Goal: Task Accomplishment & Management: Use online tool/utility

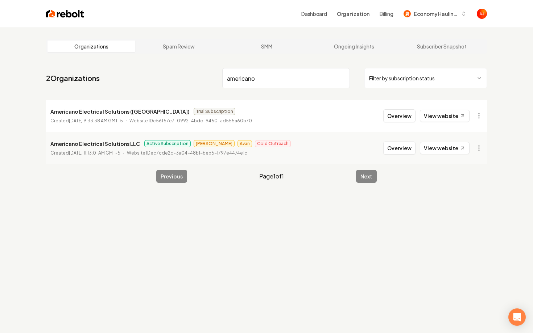
click at [197, 77] on nav "2 Organizations americano Filter by subscription status" at bounding box center [266, 81] width 441 height 32
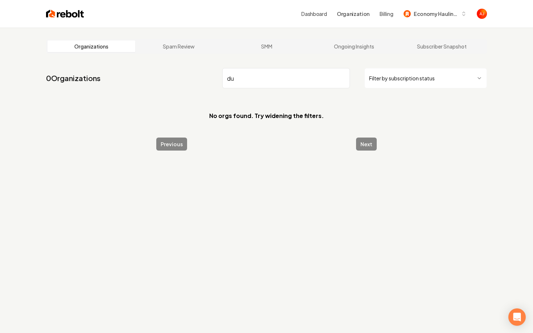
type input "d"
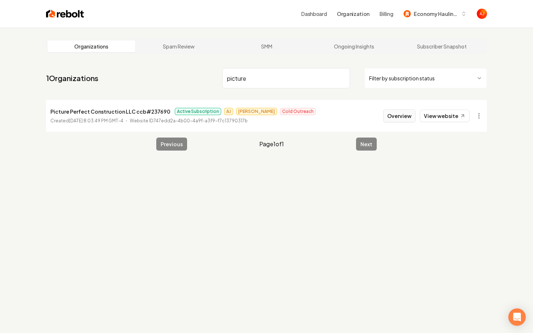
type input "picture"
click at [392, 114] on button "Overview" at bounding box center [399, 115] width 32 height 13
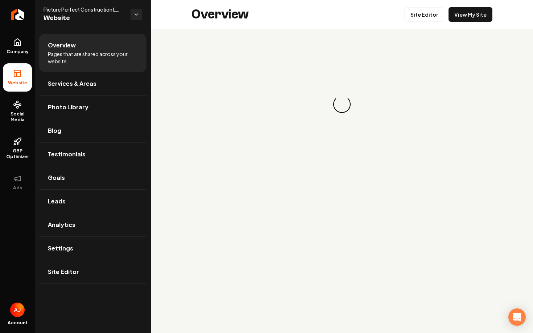
click at [482, 10] on link "View My Site" at bounding box center [470, 14] width 44 height 14
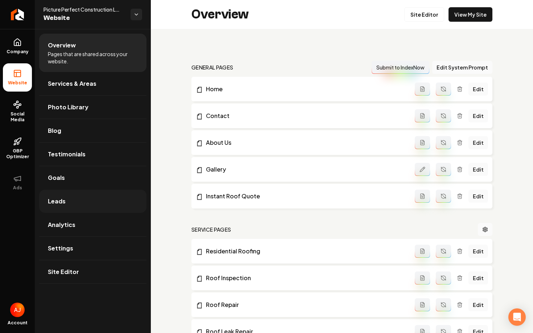
click at [80, 197] on link "Leads" at bounding box center [92, 201] width 107 height 23
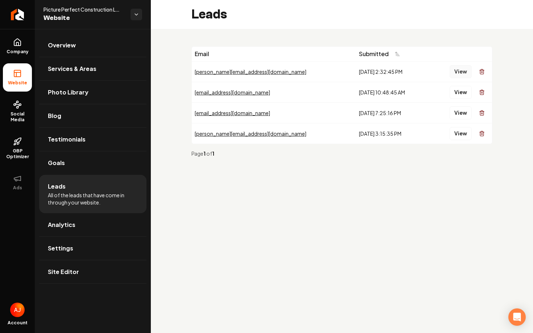
click at [455, 72] on button "View" at bounding box center [460, 71] width 22 height 13
click at [459, 90] on button "View" at bounding box center [460, 92] width 22 height 13
click at [460, 112] on button "View" at bounding box center [460, 113] width 22 height 13
click at [20, 35] on link "Company" at bounding box center [17, 46] width 29 height 28
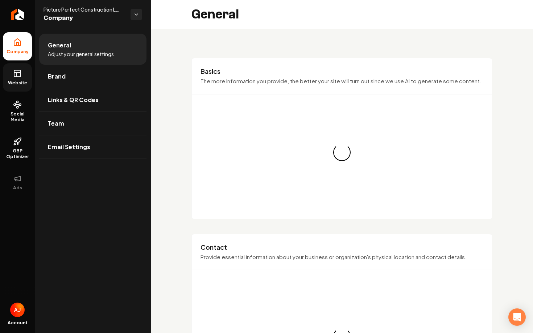
click at [21, 74] on rect at bounding box center [17, 73] width 7 height 7
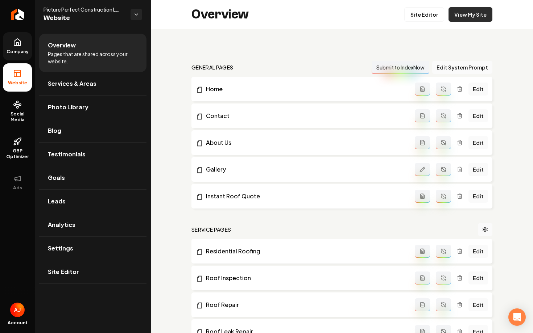
click at [475, 9] on link "View My Site" at bounding box center [470, 14] width 44 height 14
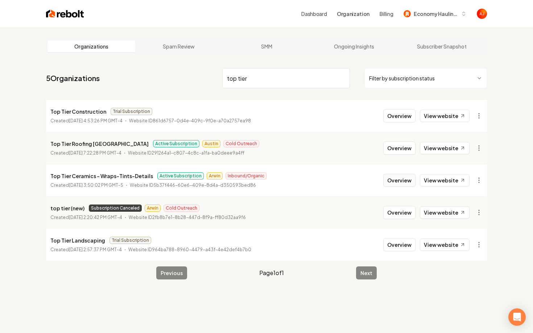
type input "top tier"
click at [390, 182] on button "Overview" at bounding box center [399, 180] width 32 height 13
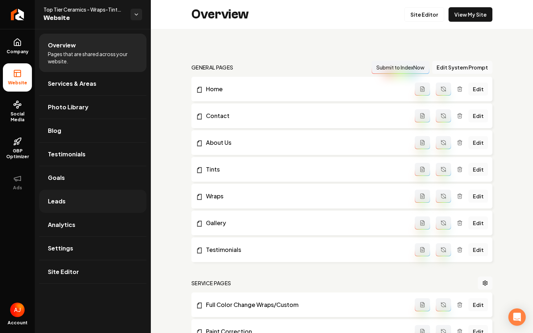
click at [65, 210] on link "Leads" at bounding box center [92, 201] width 107 height 23
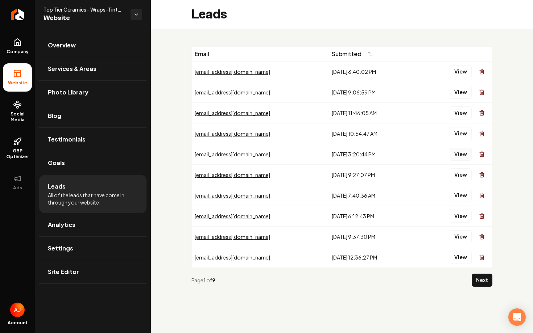
click at [456, 155] on button "View" at bounding box center [460, 154] width 22 height 13
click at [459, 134] on button "View" at bounding box center [460, 133] width 22 height 13
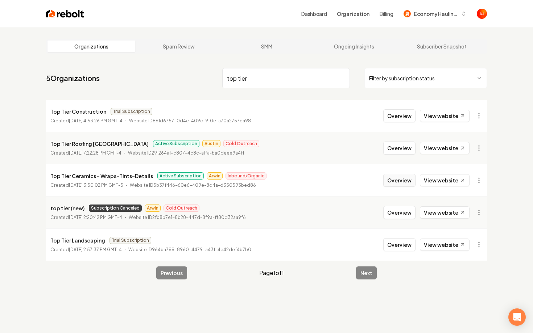
type input "top tier"
click at [394, 184] on button "Overview" at bounding box center [399, 180] width 32 height 13
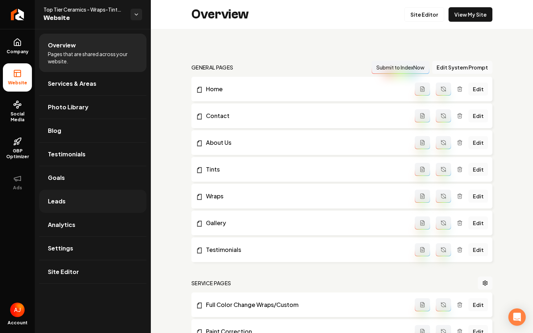
click at [72, 203] on link "Leads" at bounding box center [92, 201] width 107 height 23
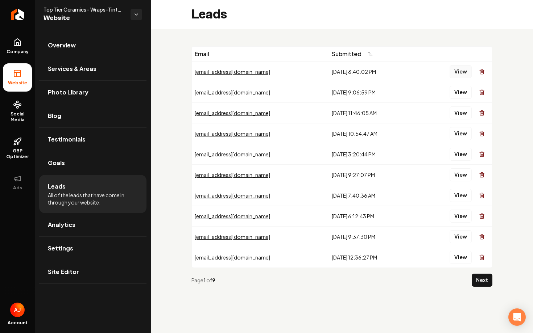
click at [460, 72] on button "View" at bounding box center [460, 71] width 22 height 13
click at [460, 89] on button "View" at bounding box center [460, 92] width 22 height 13
click at [460, 110] on button "View" at bounding box center [460, 113] width 22 height 13
click at [14, 56] on link "Company" at bounding box center [17, 46] width 29 height 28
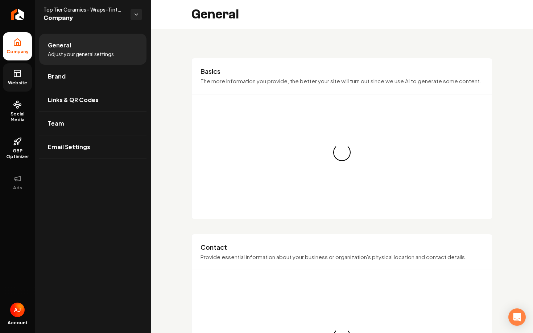
click at [19, 74] on icon at bounding box center [17, 73] width 9 height 9
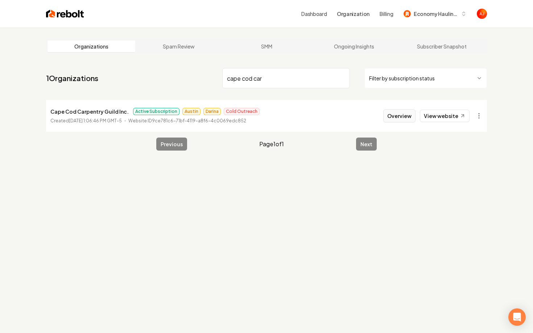
type input "cape cod car"
click at [398, 120] on button "Overview" at bounding box center [399, 115] width 32 height 13
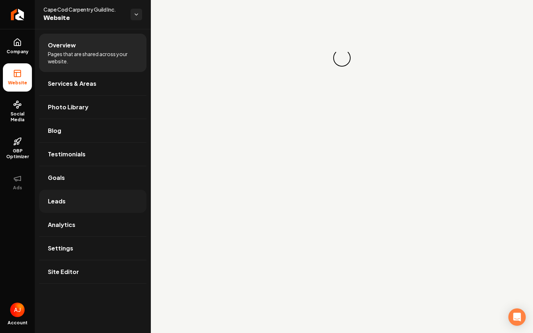
click at [70, 199] on link "Leads" at bounding box center [92, 201] width 107 height 23
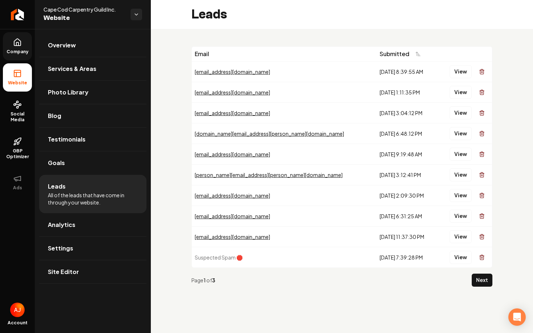
click at [17, 50] on span "Company" at bounding box center [18, 52] width 28 height 6
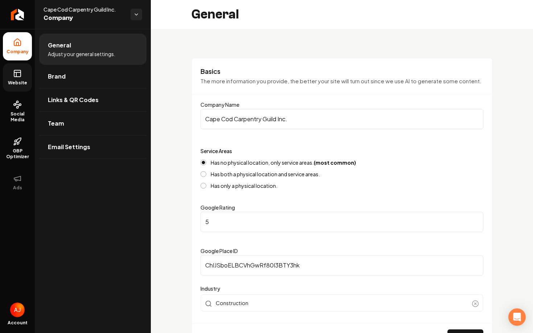
click at [19, 82] on span "Website" at bounding box center [17, 83] width 25 height 6
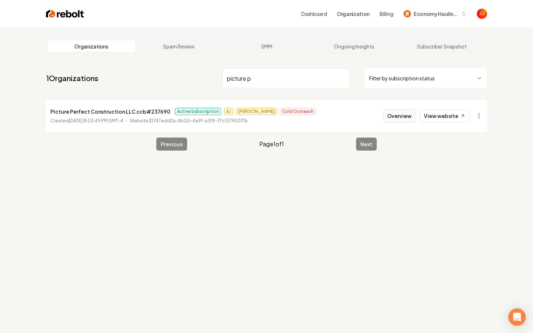
type input "picture p"
click at [392, 120] on button "Overview" at bounding box center [399, 115] width 32 height 13
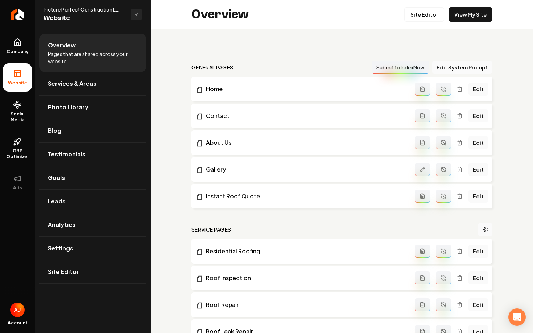
click at [455, 23] on div "Overview Site Editor View My Site" at bounding box center [342, 14] width 382 height 29
click at [456, 21] on link "View My Site" at bounding box center [470, 14] width 44 height 14
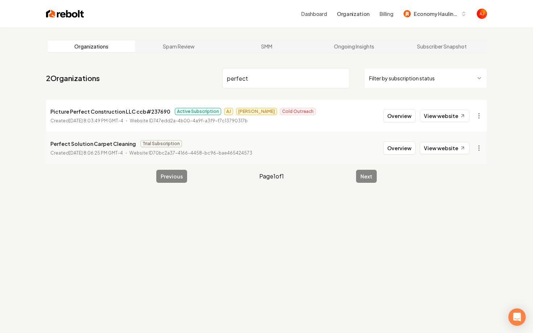
type input "perfect"
click at [397, 113] on button "Overview" at bounding box center [399, 115] width 32 height 13
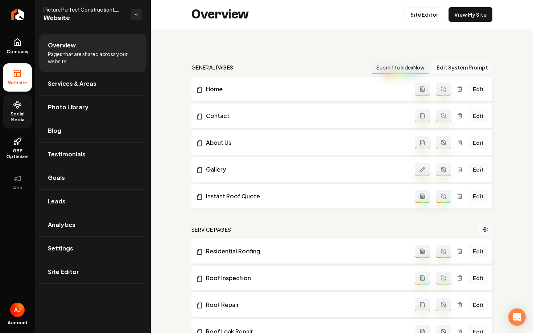
click at [21, 107] on icon at bounding box center [17, 104] width 9 height 9
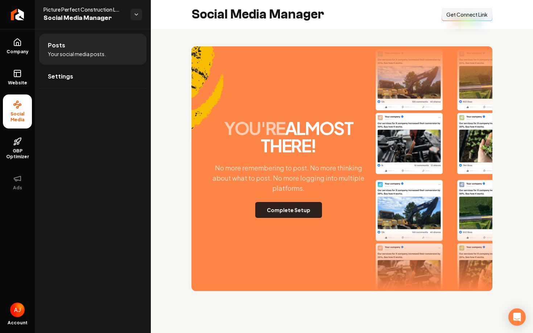
click at [268, 210] on button "Complete Setup" at bounding box center [288, 210] width 67 height 16
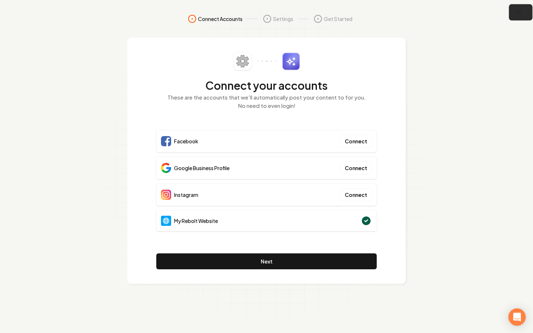
click at [525, 11] on button "button" at bounding box center [521, 12] width 24 height 16
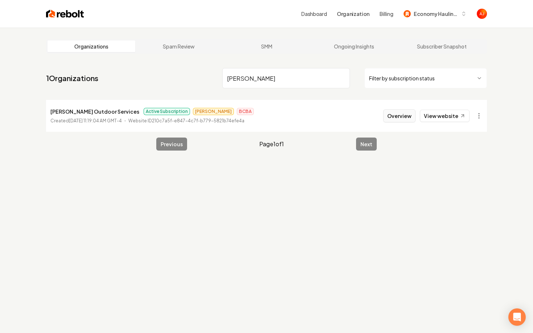
type input "woolf"
click at [391, 118] on button "Overview" at bounding box center [399, 115] width 32 height 13
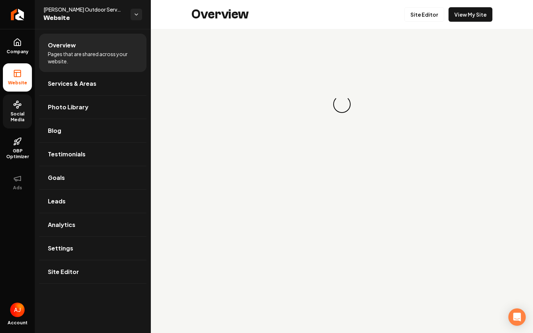
click at [25, 114] on span "Social Media" at bounding box center [17, 117] width 29 height 12
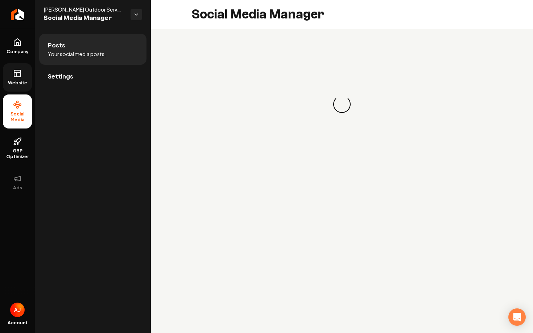
click at [21, 77] on icon at bounding box center [17, 73] width 9 height 9
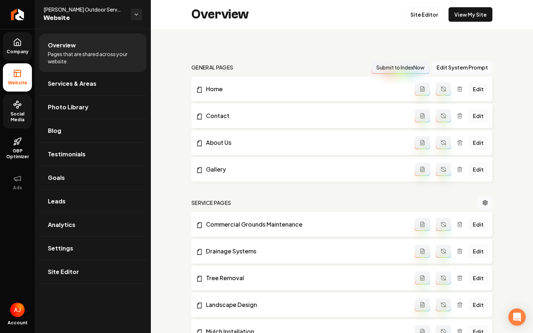
click at [21, 54] on span "Company" at bounding box center [18, 52] width 28 height 6
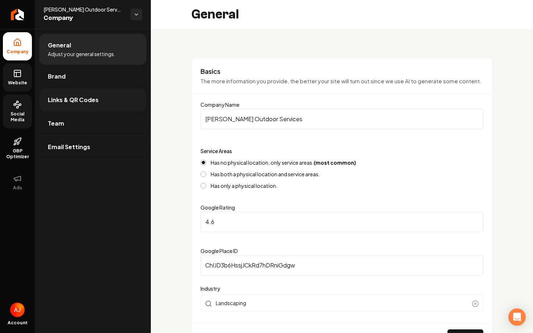
click at [71, 102] on span "Links & QR Codes" at bounding box center [73, 100] width 51 height 9
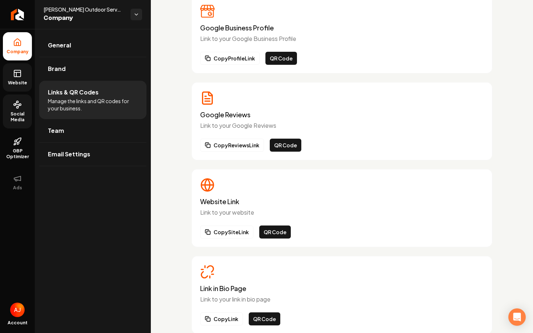
scroll to position [51, 0]
click at [261, 318] on button "QR Code" at bounding box center [265, 318] width 32 height 13
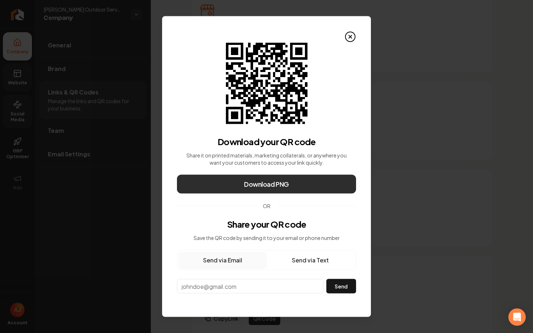
click at [264, 187] on span "Download PNG" at bounding box center [266, 184] width 45 height 10
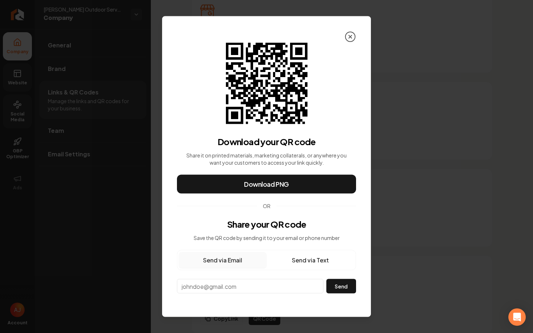
click at [349, 36] on icon at bounding box center [350, 37] width 3 height 3
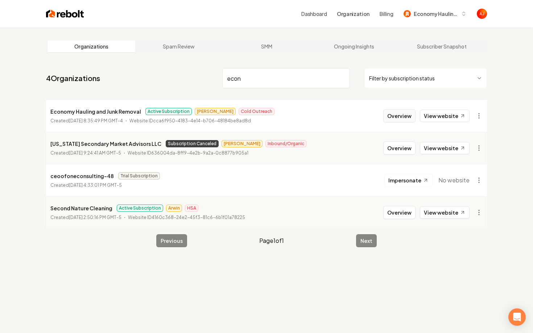
type input "econ"
click at [406, 118] on button "Overview" at bounding box center [399, 115] width 32 height 13
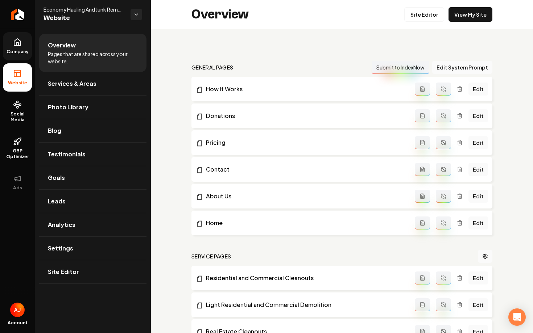
click at [23, 43] on link "Company" at bounding box center [17, 46] width 29 height 28
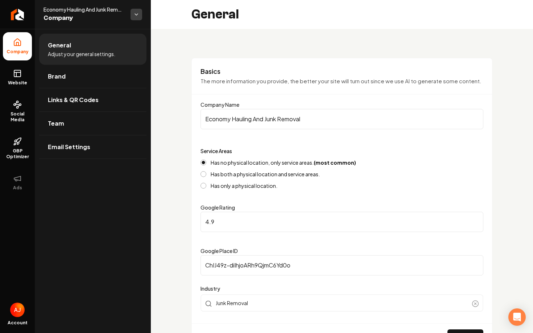
click at [138, 16] on html "Company Website Social Media GBP Optimizer Ads Account Economy Hauling And Junk…" at bounding box center [266, 166] width 533 height 333
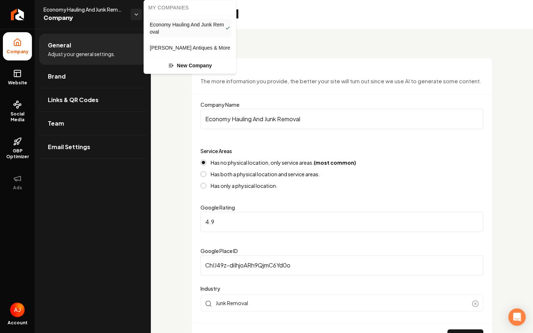
click at [167, 49] on span "[PERSON_NAME] Antiques & More" at bounding box center [190, 47] width 80 height 7
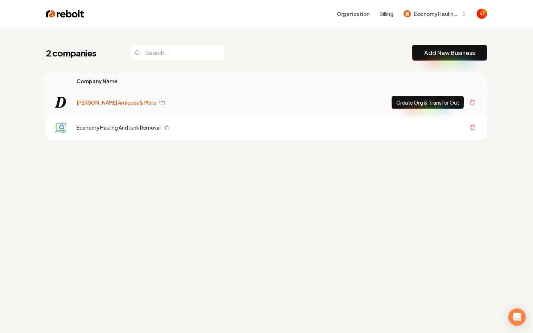
click at [87, 103] on link "[PERSON_NAME] Antiques & More" at bounding box center [116, 102] width 80 height 7
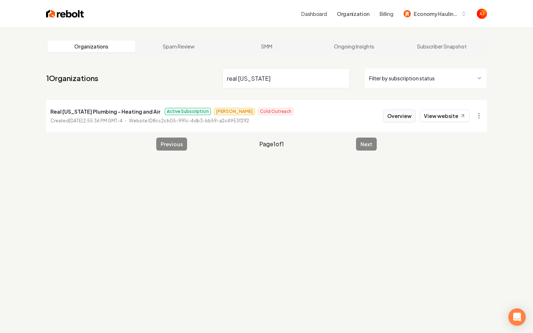
type input "real [US_STATE]"
click at [404, 113] on button "Overview" at bounding box center [399, 115] width 32 height 13
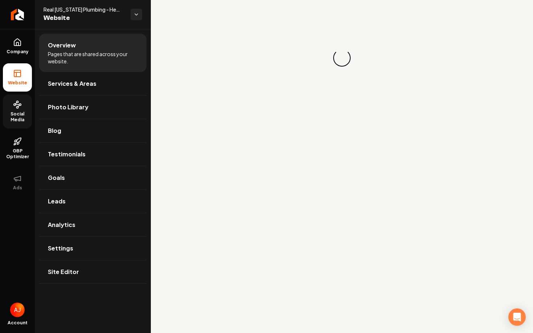
click at [18, 113] on span "Social Media" at bounding box center [17, 117] width 29 height 12
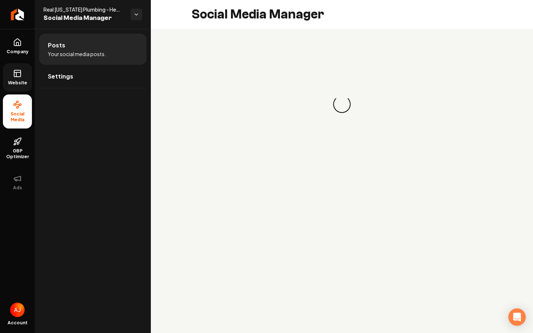
click at [21, 80] on span "Website" at bounding box center [17, 83] width 25 height 6
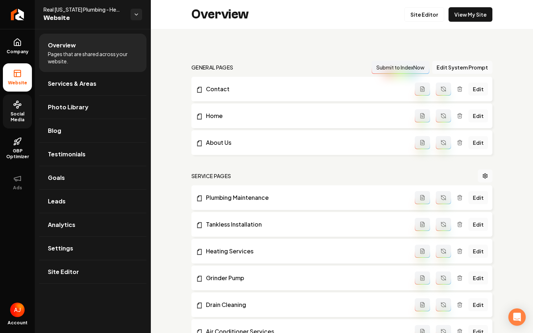
click at [15, 98] on link "Social Media" at bounding box center [17, 112] width 29 height 34
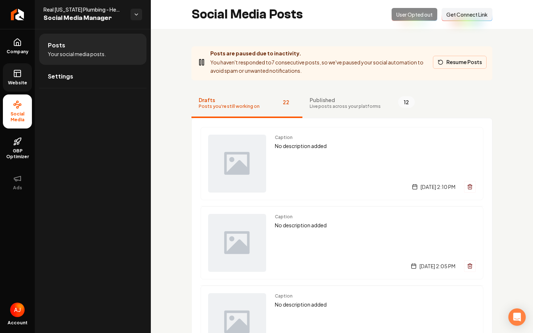
click at [440, 62] on icon "Main content area" at bounding box center [440, 62] width 6 height 6
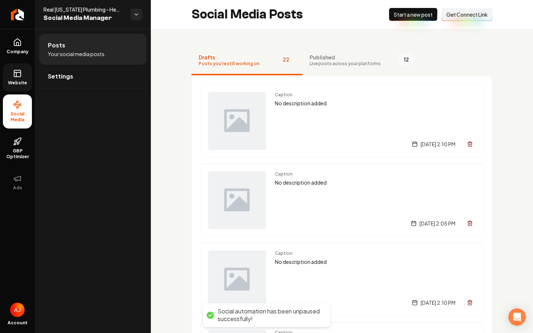
click at [399, 17] on span "Start a new post" at bounding box center [412, 14] width 39 height 7
